Goal: Find specific page/section: Find specific page/section

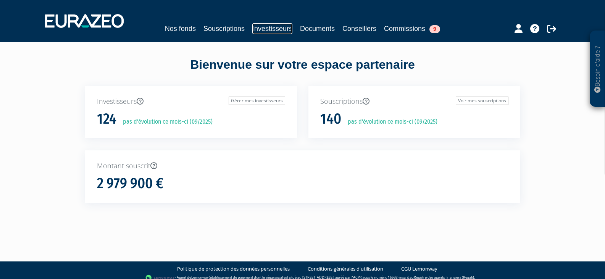
click at [264, 29] on link "Investisseurs" at bounding box center [272, 28] width 40 height 11
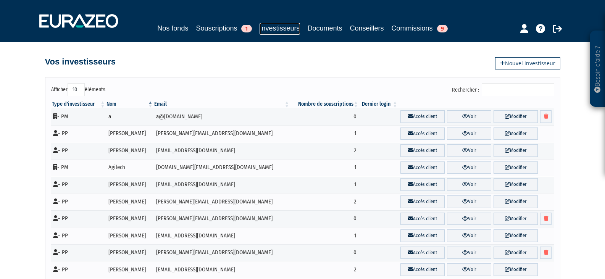
click at [296, 25] on link "Investisseurs" at bounding box center [280, 29] width 40 height 12
click at [235, 27] on link "Souscriptions 1" at bounding box center [224, 28] width 56 height 11
click at [224, 33] on link "Souscriptions 1" at bounding box center [224, 28] width 56 height 11
click at [206, 23] on link "Souscriptions 1" at bounding box center [224, 28] width 56 height 11
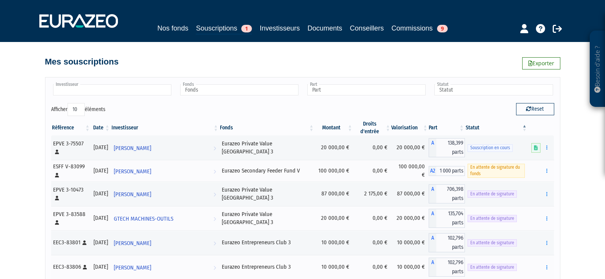
click at [90, 94] on input "text" at bounding box center [112, 89] width 118 height 11
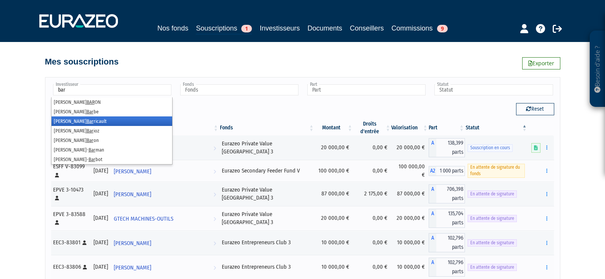
type input "bar"
click at [79, 120] on li "Clément Bar ricault" at bounding box center [112, 121] width 121 height 10
